Goal: Register for event/course

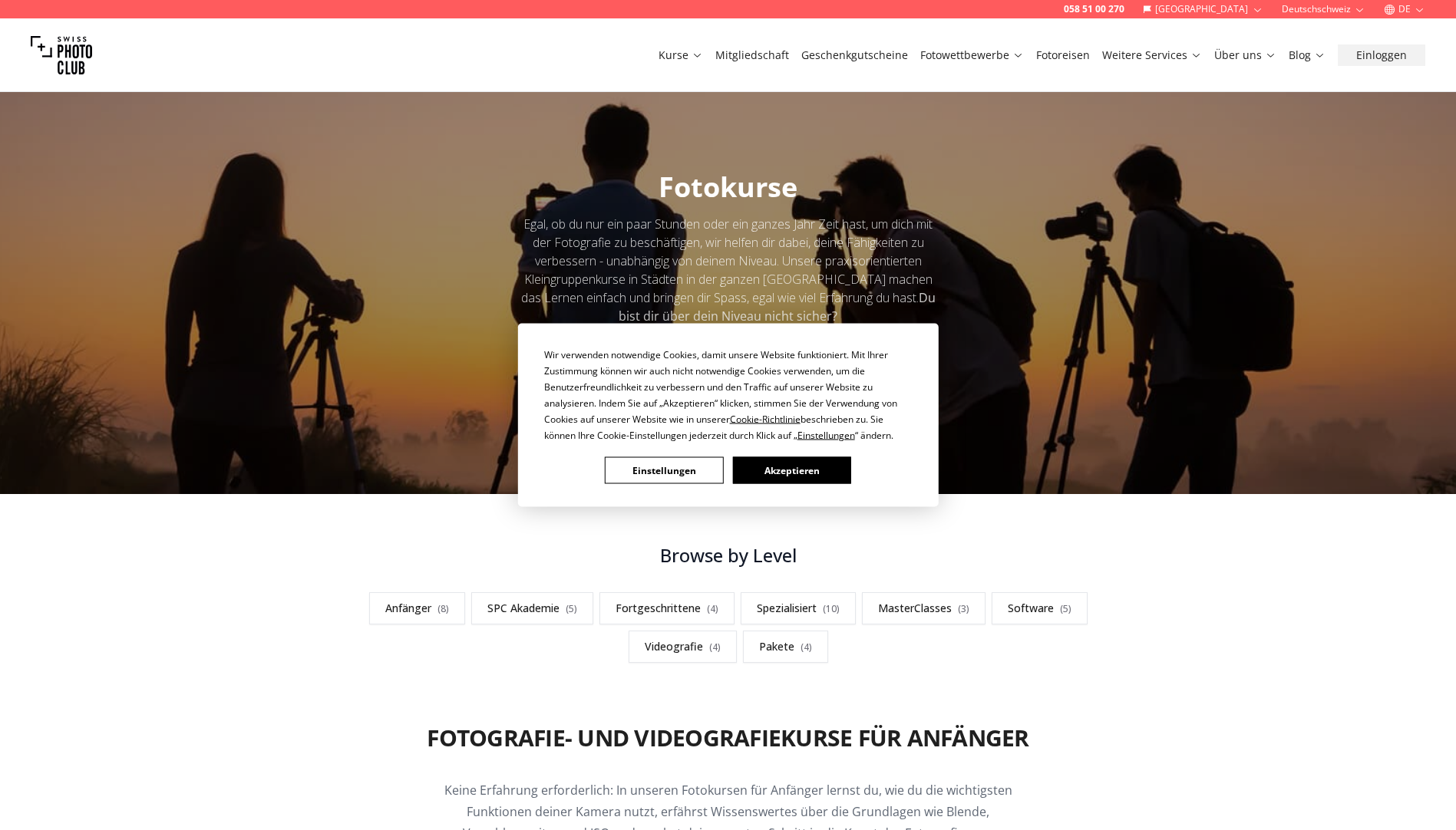
click at [796, 464] on button "Akzeptieren" at bounding box center [791, 470] width 118 height 27
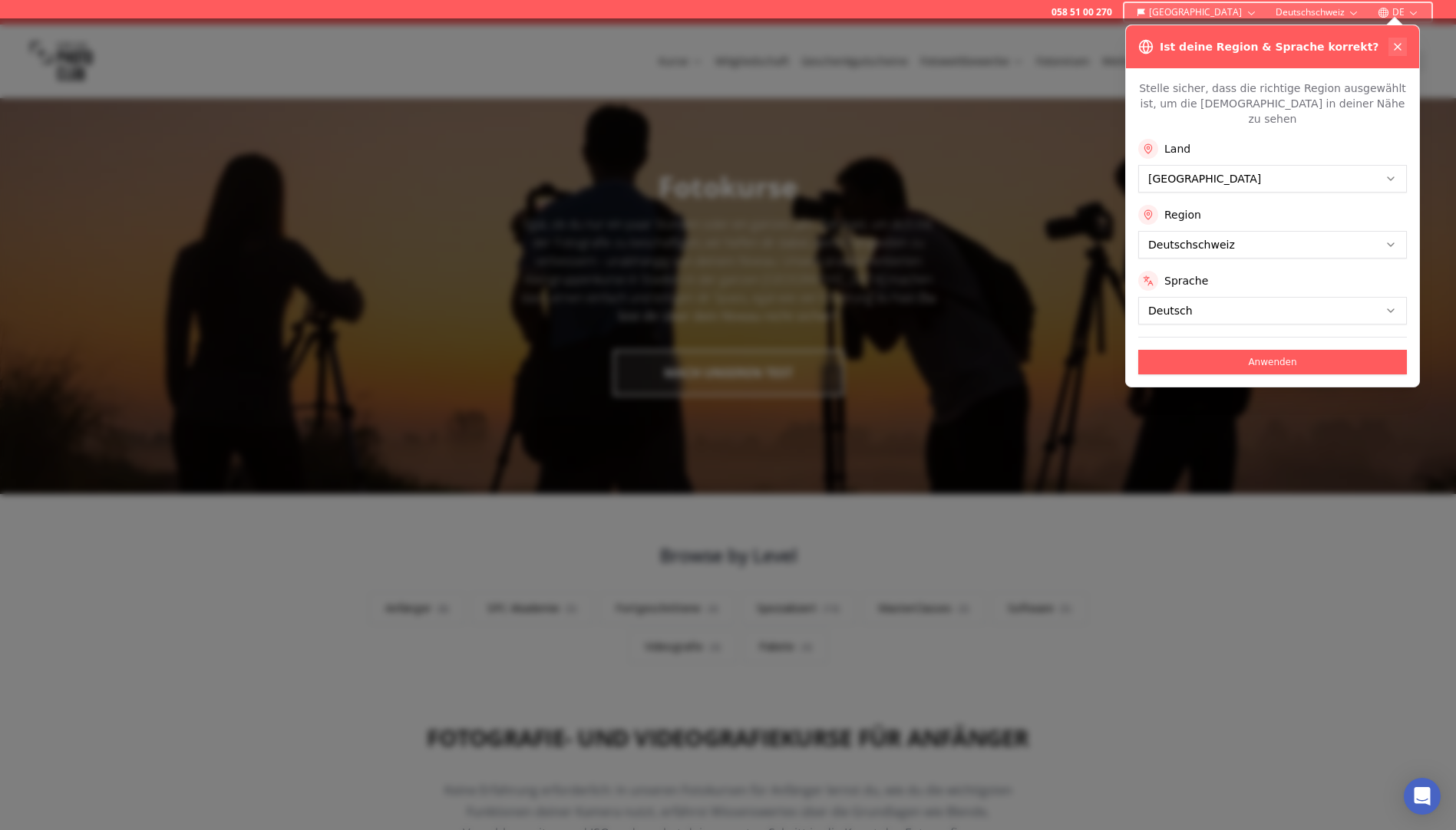
click at [1392, 44] on icon at bounding box center [1398, 47] width 13 height 13
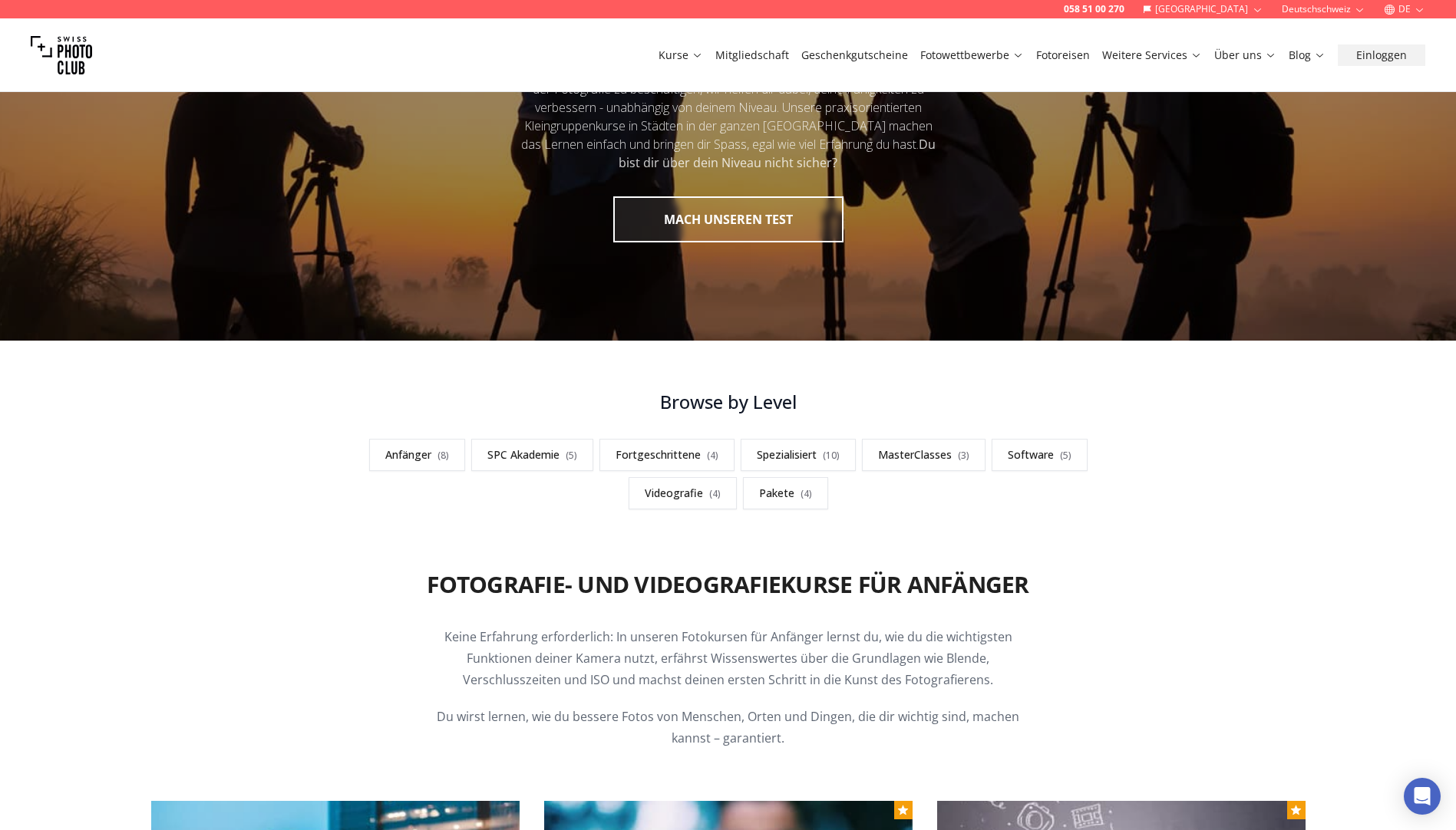
scroll to position [307, 0]
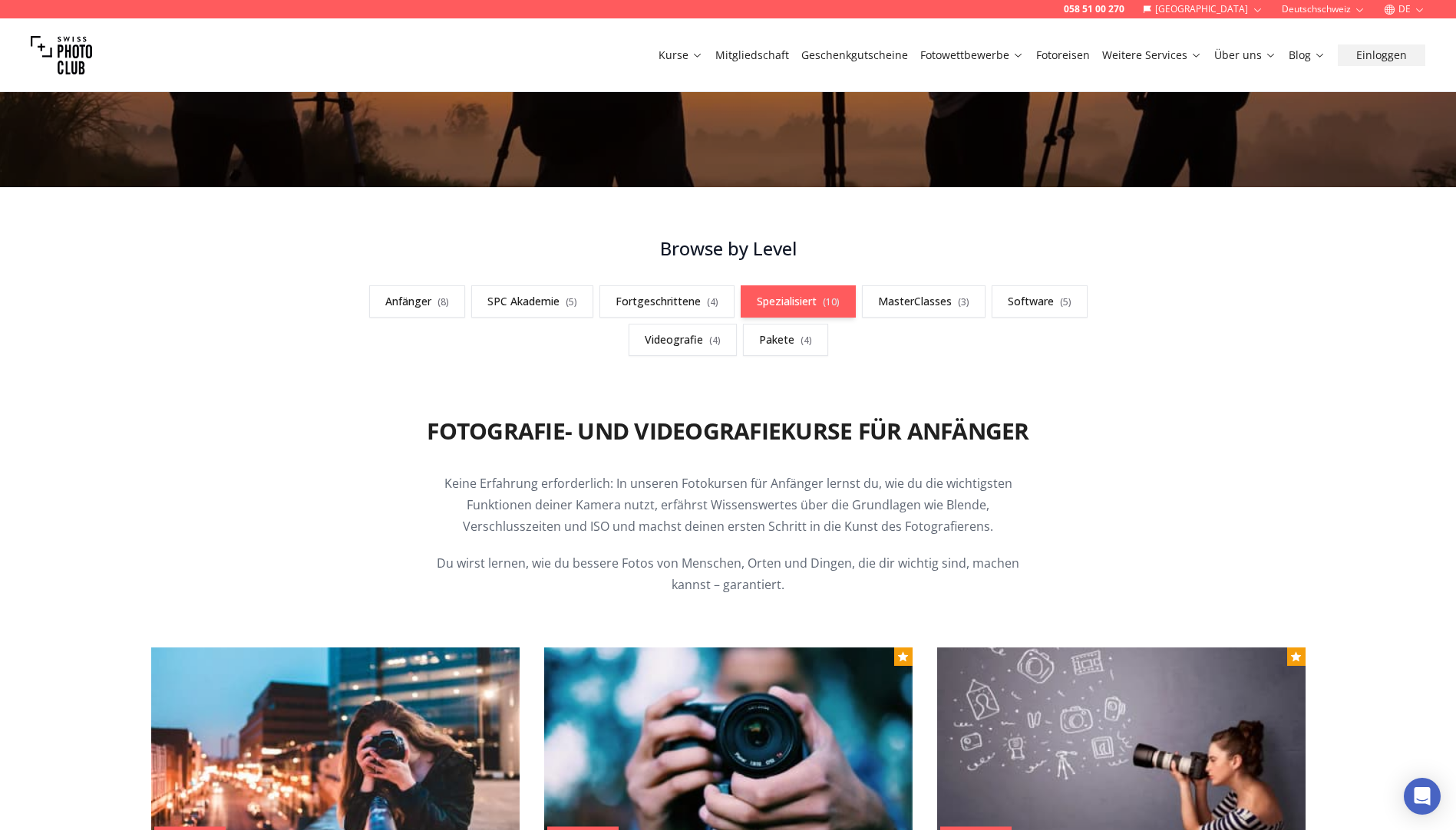
click at [813, 299] on link "Spezialisiert ( 10 )" at bounding box center [799, 302] width 115 height 32
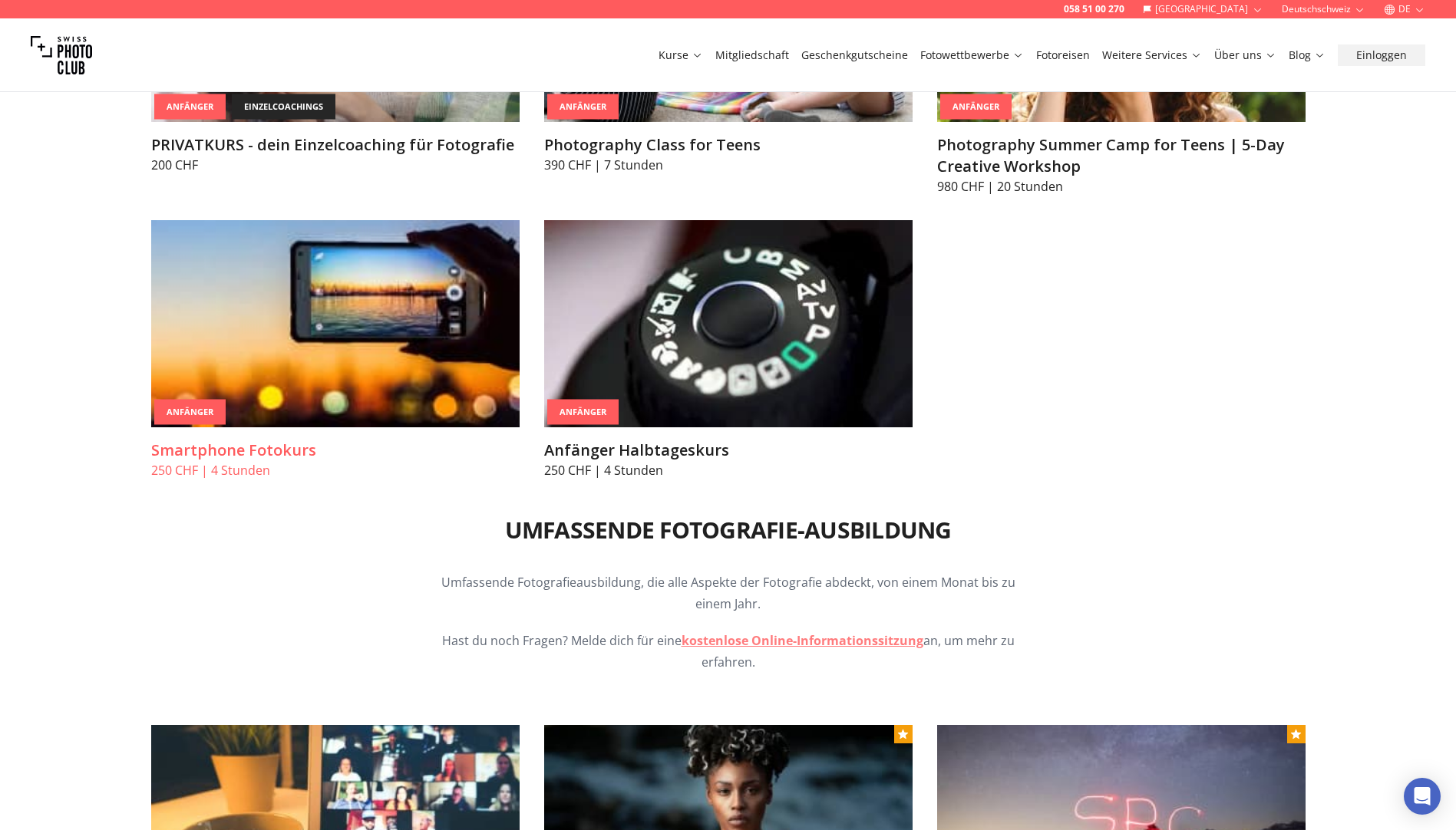
scroll to position [1304, 0]
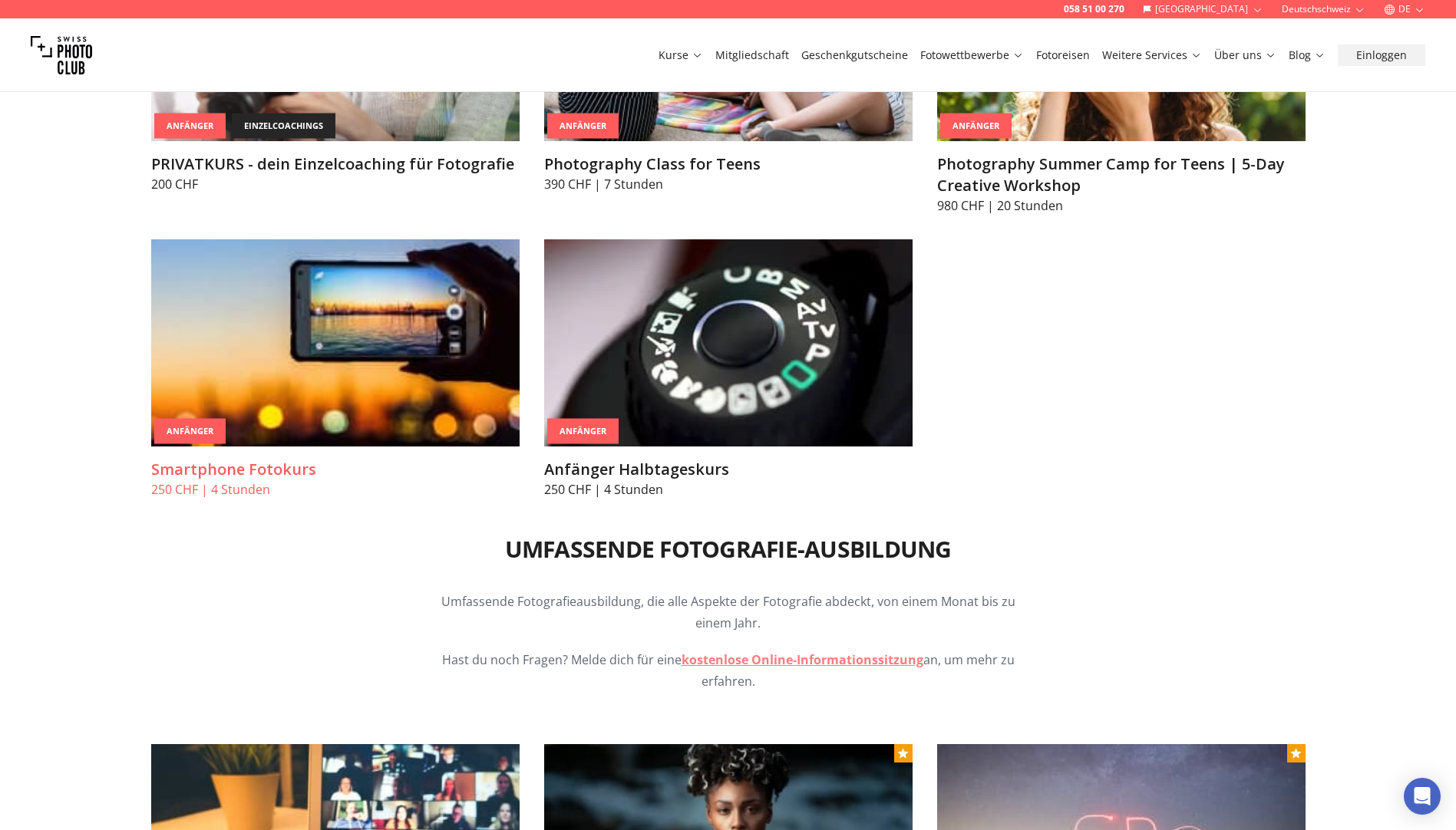
click at [266, 393] on img at bounding box center [335, 343] width 369 height 207
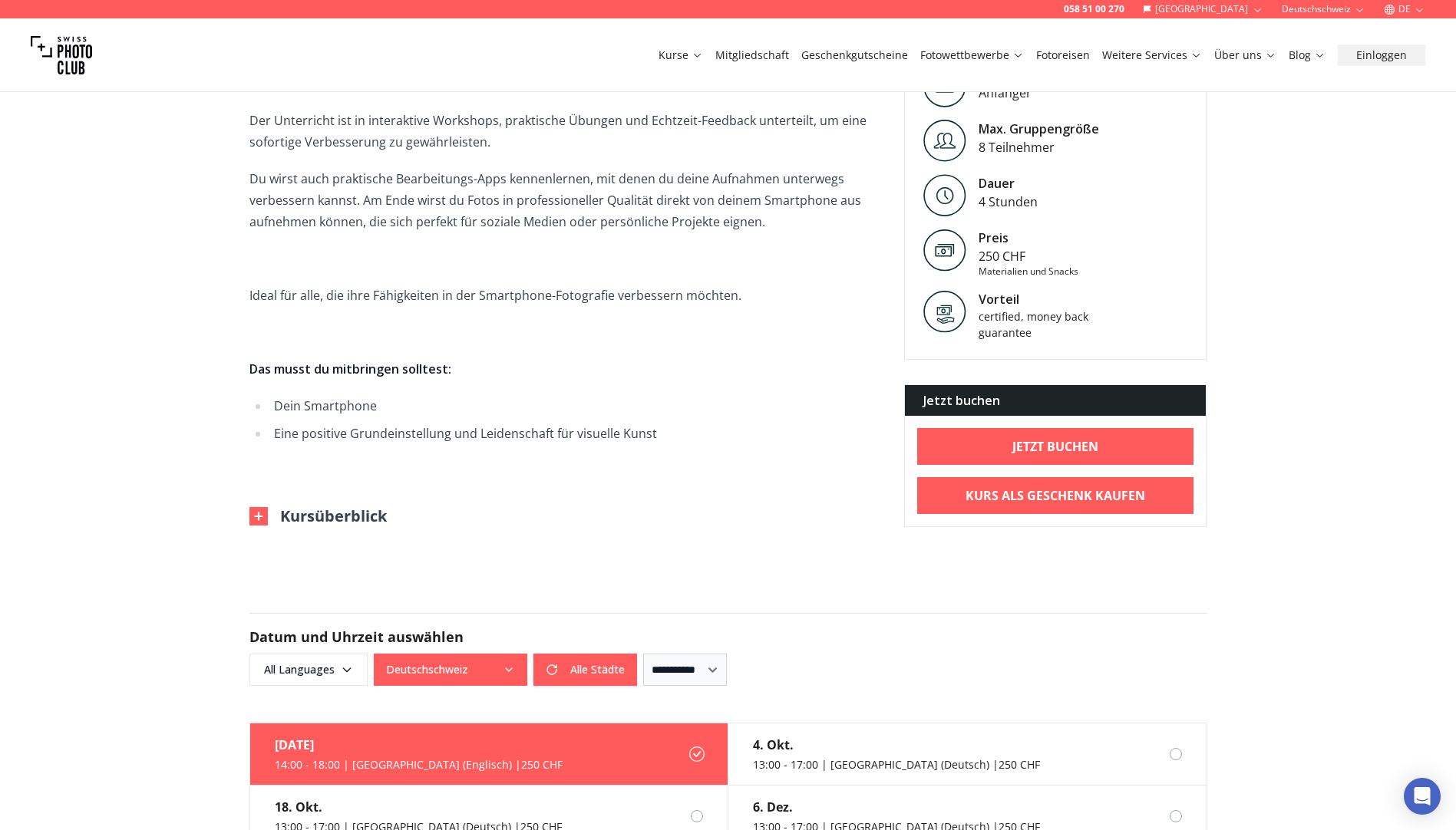
scroll to position [537, 0]
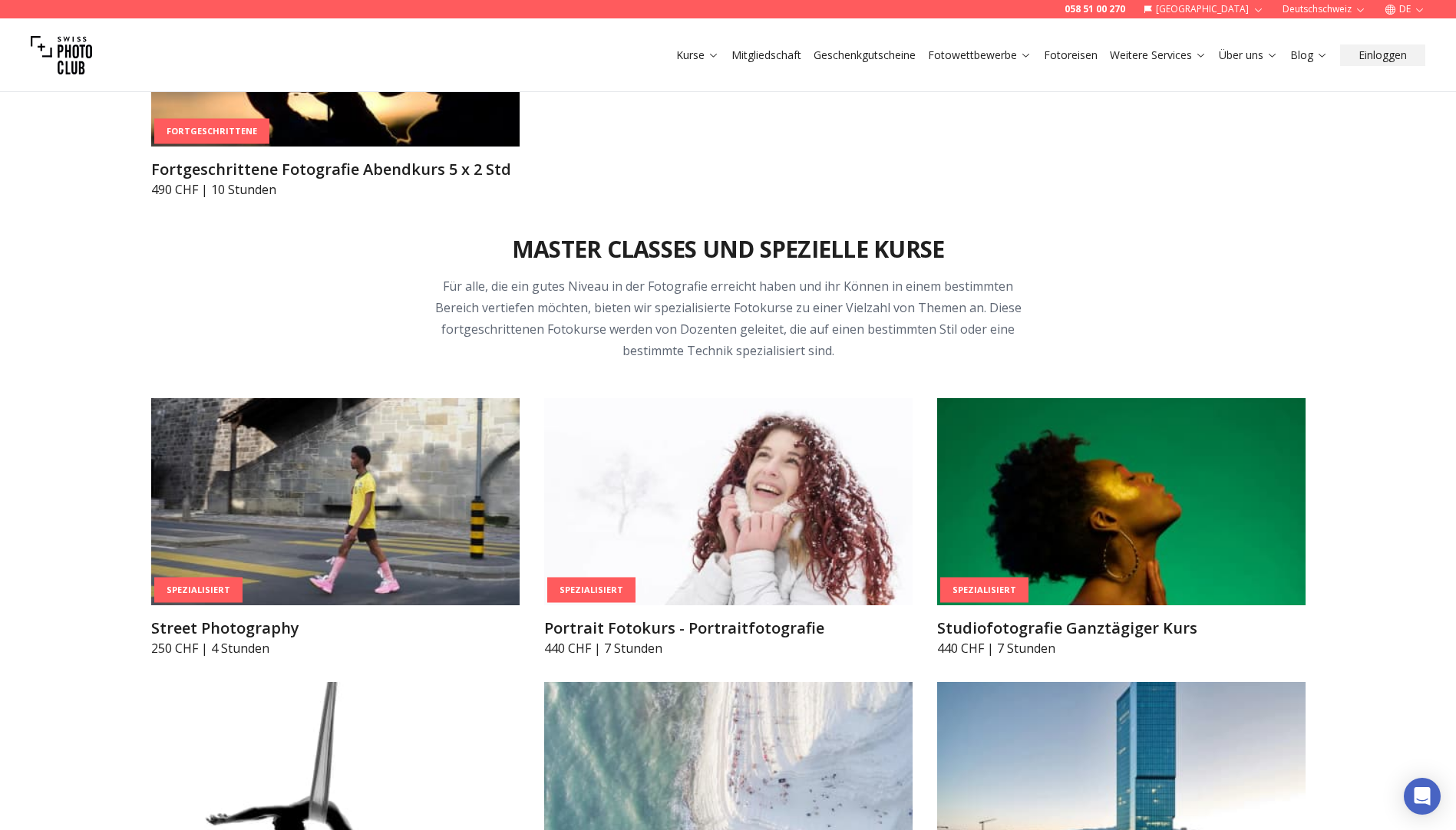
scroll to position [3328, 0]
